Goal: Information Seeking & Learning: Learn about a topic

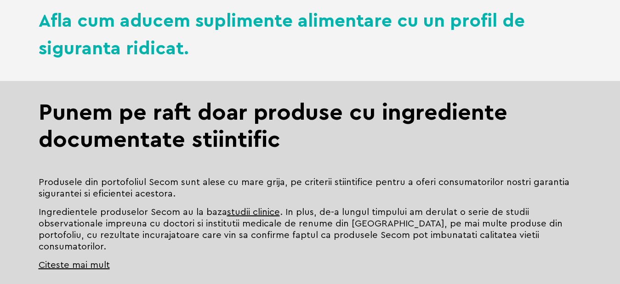
click at [228, 167] on h2 "Punem pe raft doar produse cu ingrediente documentate stiintific" at bounding box center [311, 137] width 544 height 77
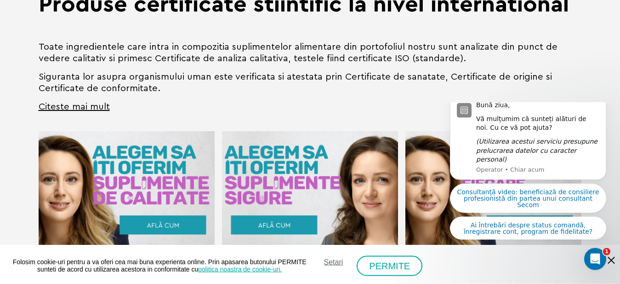
scroll to position [751, 0]
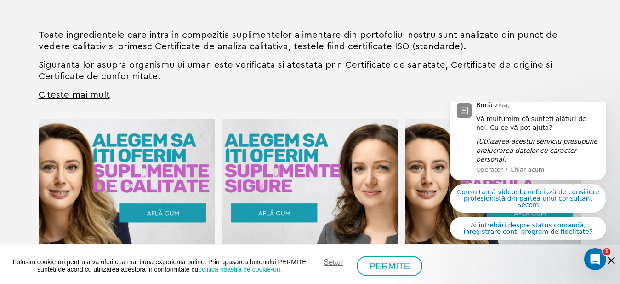
click at [7, 60] on div "Produse certificate stiintific la nivel international Toate ingredientele care …" at bounding box center [310, 214] width 620 height 506
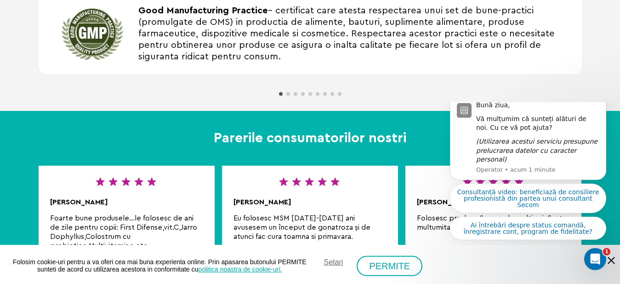
scroll to position [1032, 0]
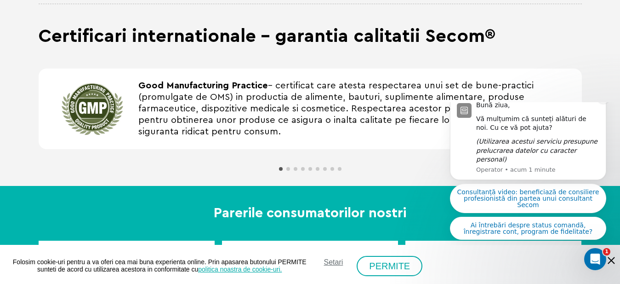
click at [605, 100] on icon "Dismiss notification" at bounding box center [604, 97] width 5 height 5
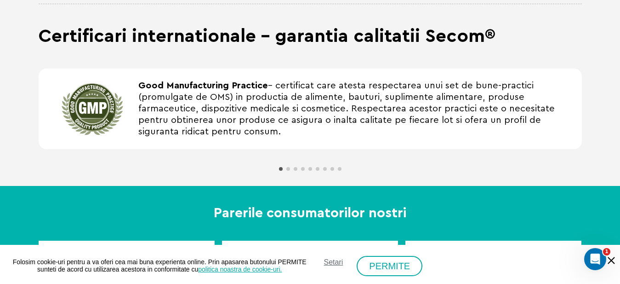
click at [288, 167] on span "Go to slide 2" at bounding box center [289, 169] width 4 height 4
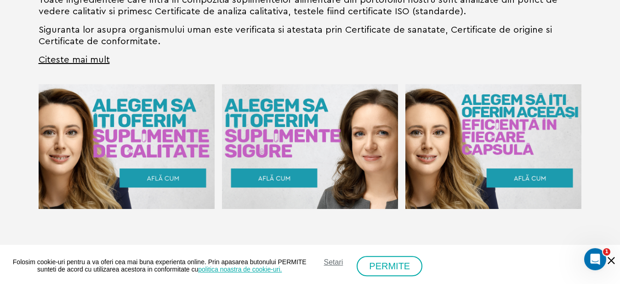
scroll to position [751, 0]
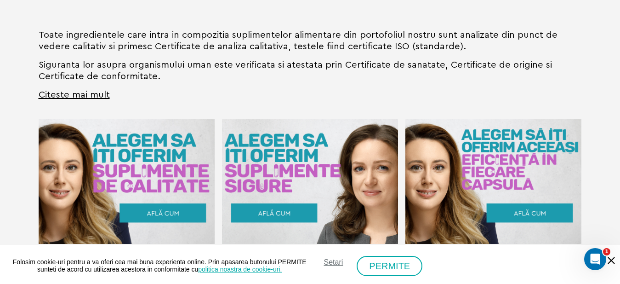
click at [154, 201] on img "4 / 13" at bounding box center [126, 181] width 176 height 125
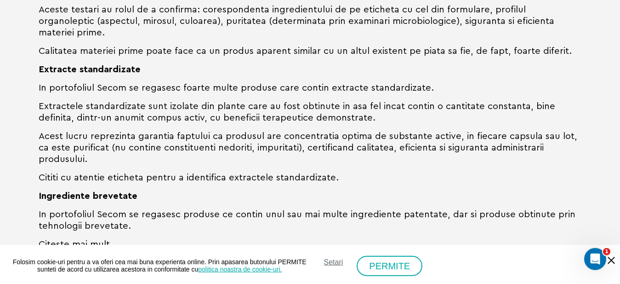
scroll to position [844, 0]
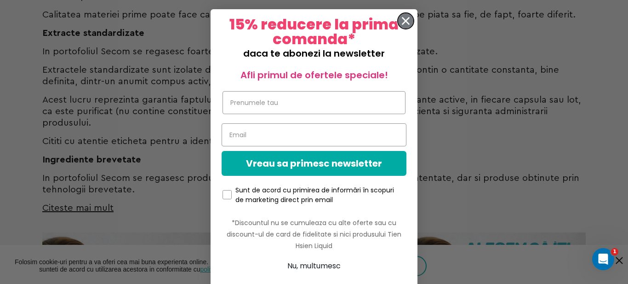
drag, startPoint x: 401, startPoint y: 23, endPoint x: 392, endPoint y: 34, distance: 14.7
click at [401, 22] on icon "Close dialog" at bounding box center [406, 21] width 16 height 16
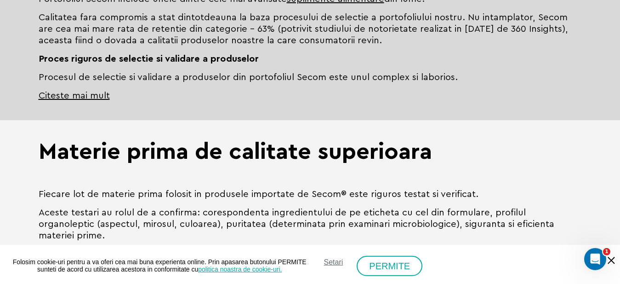
scroll to position [500, 0]
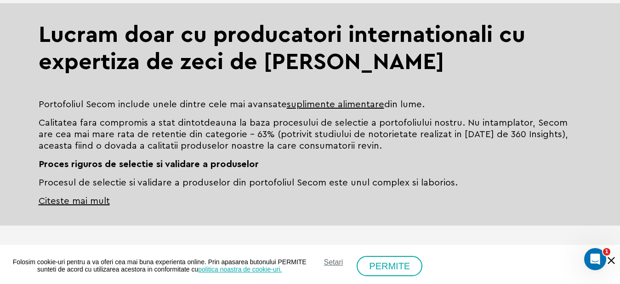
click at [81, 202] on link "Citeste mai mult" at bounding box center [74, 200] width 71 height 11
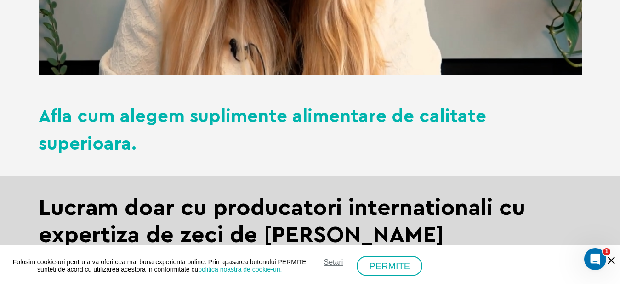
scroll to position [265, 0]
